Goal: Transaction & Acquisition: Purchase product/service

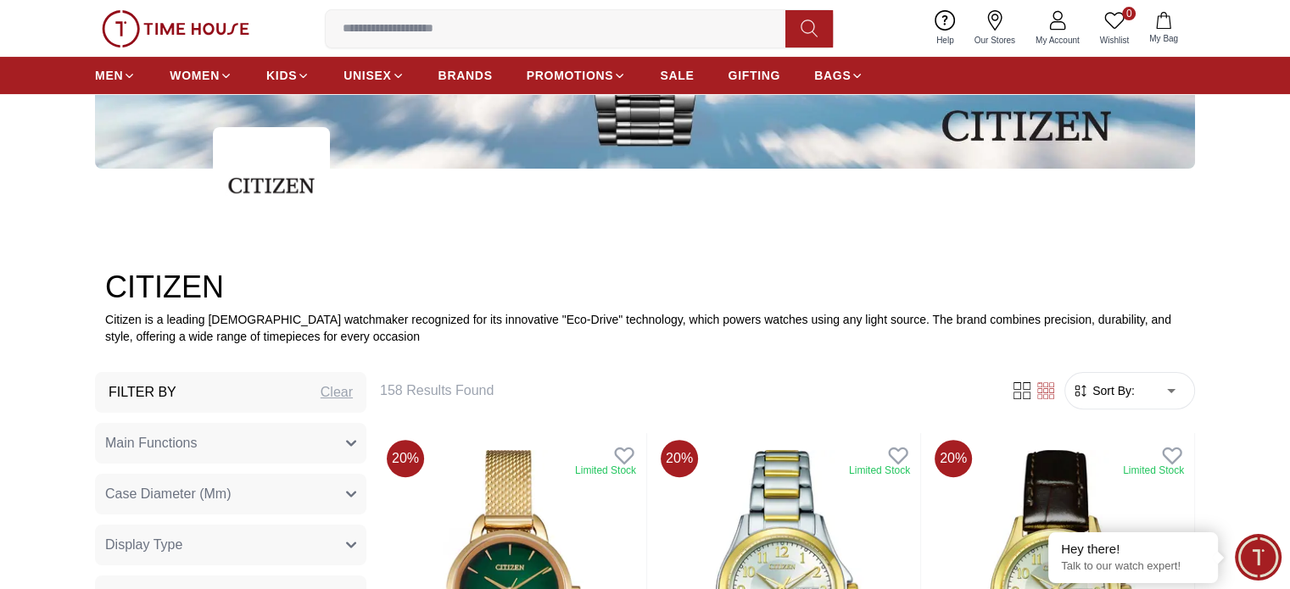
scroll to position [509, 0]
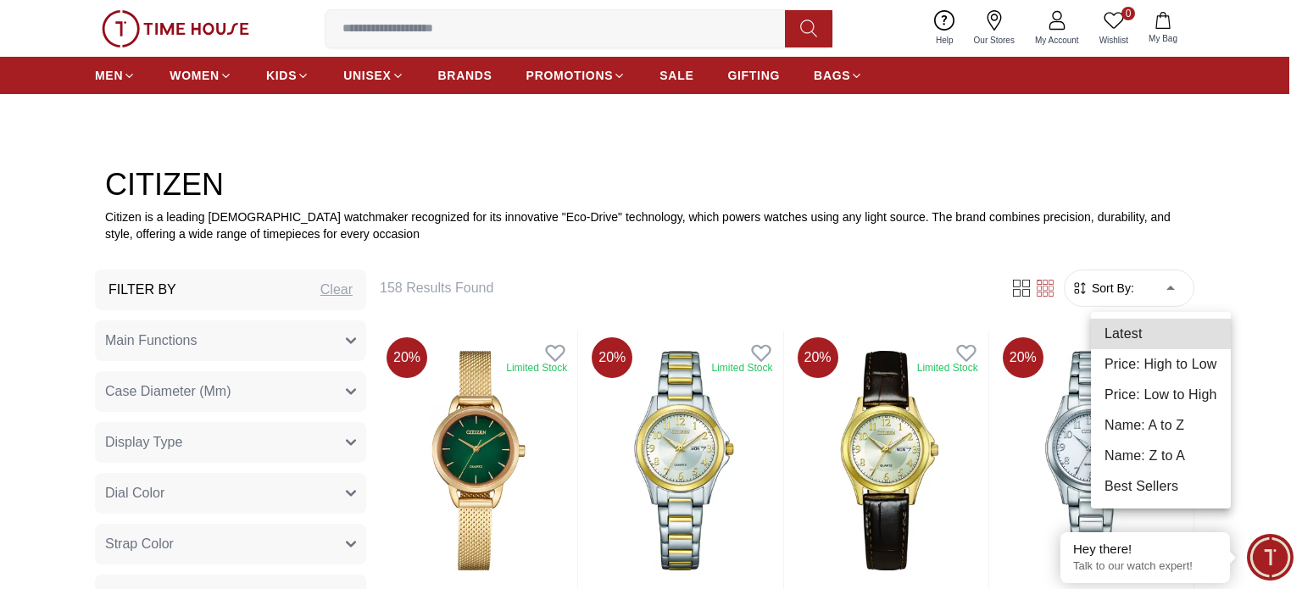
click at [1156, 392] on li "Price: Low to High" at bounding box center [1161, 395] width 140 height 31
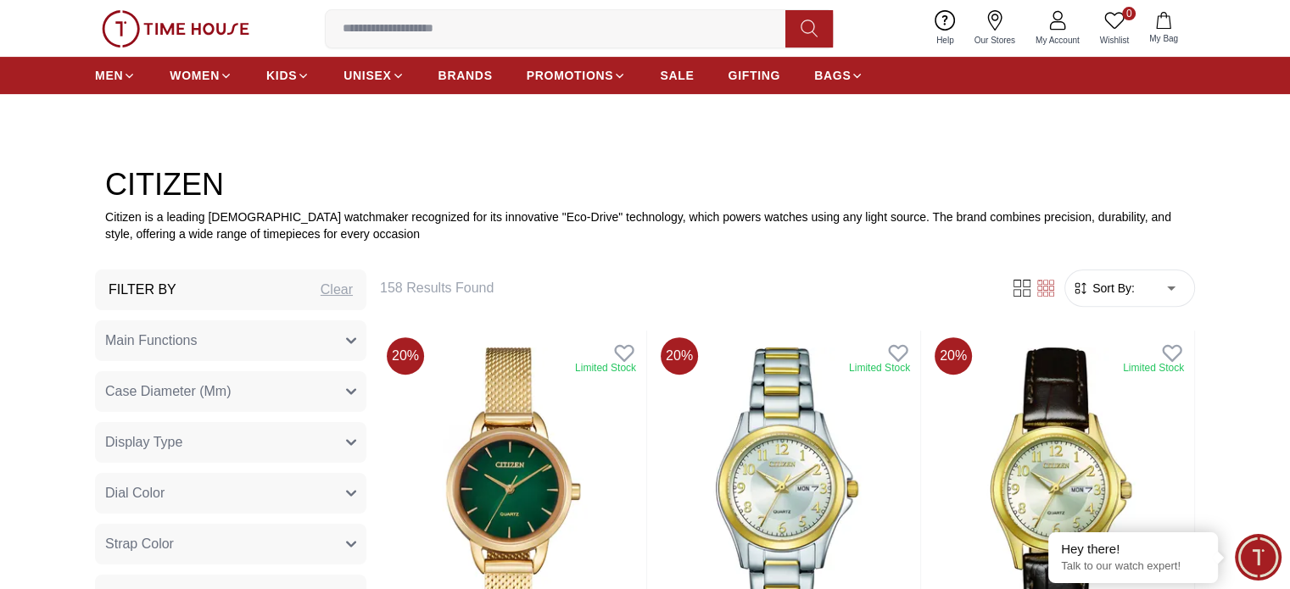
type input "*"
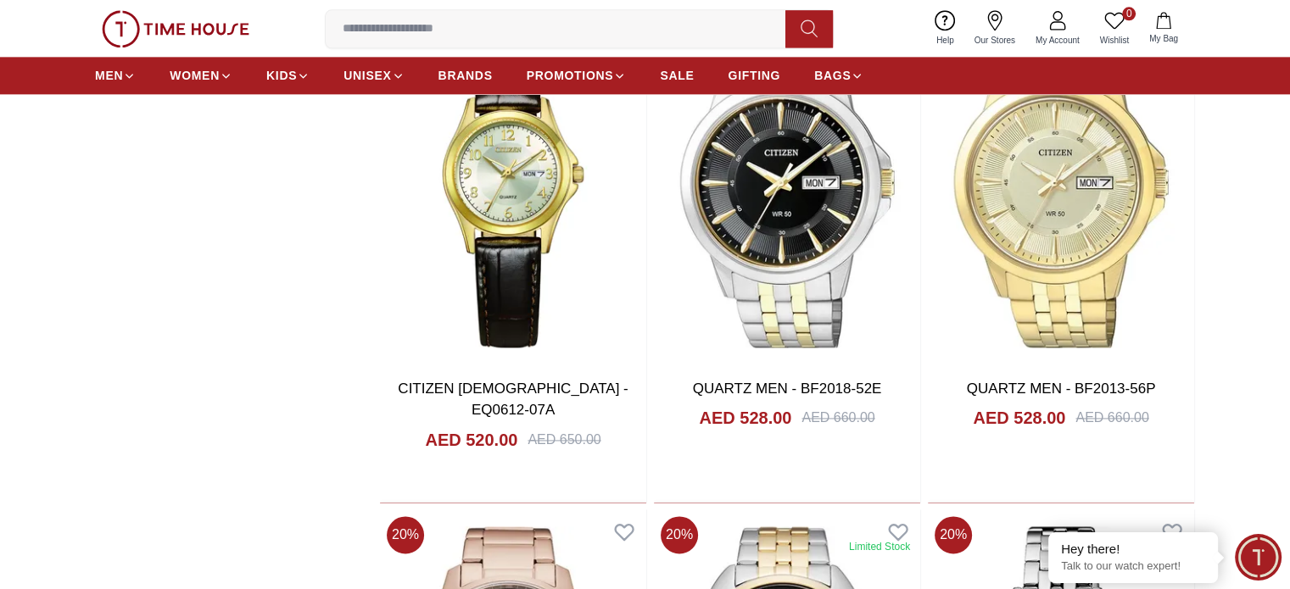
scroll to position [2303, 0]
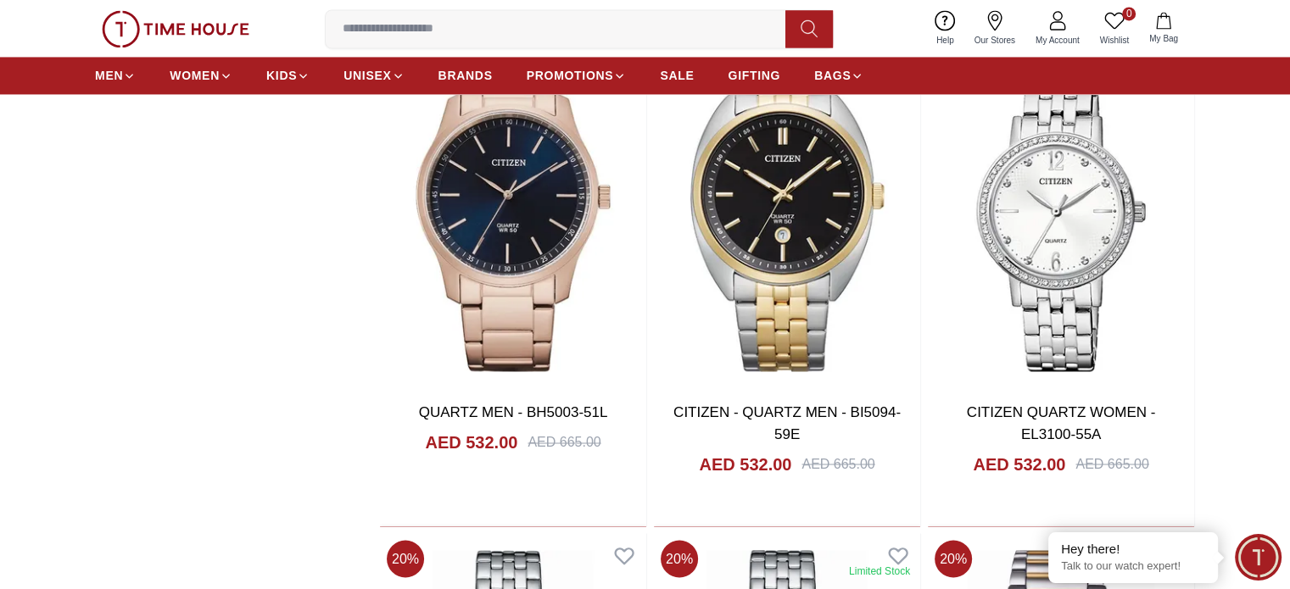
scroll to position [2760, 0]
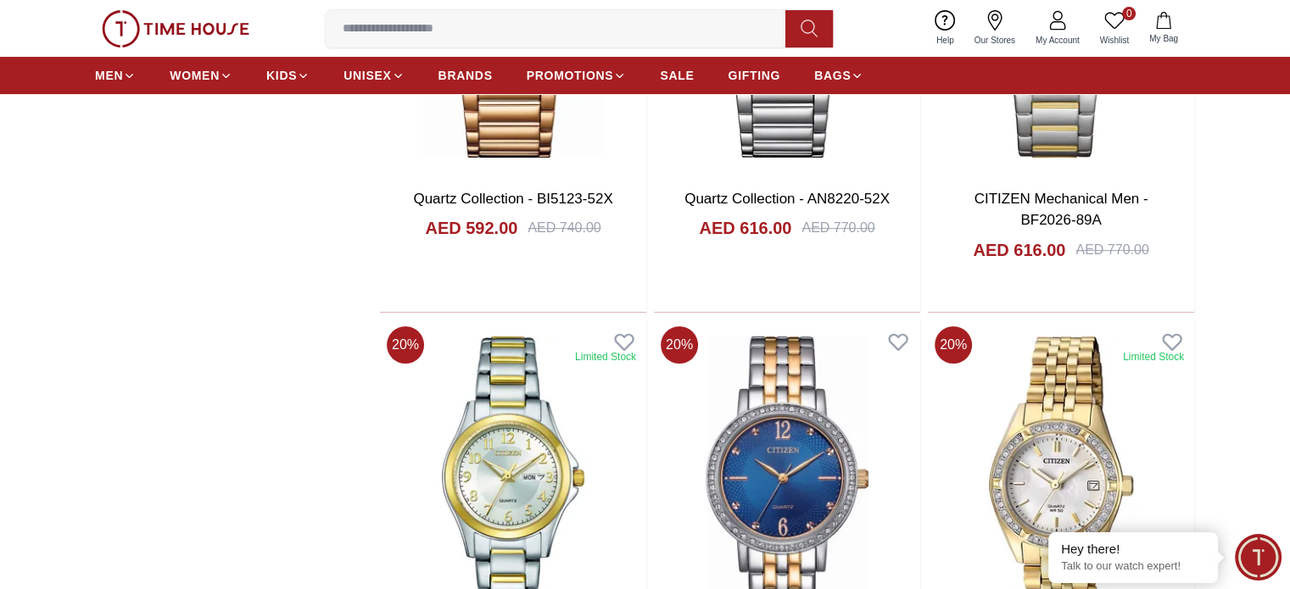
scroll to position [6869, 0]
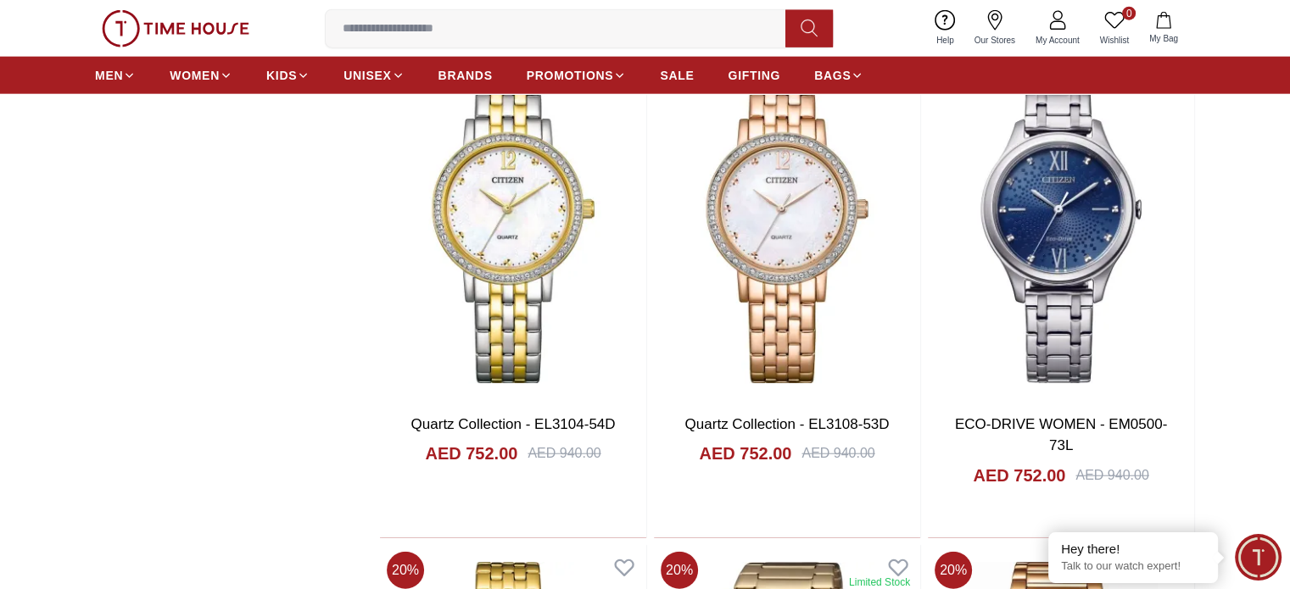
scroll to position [10610, 0]
